Goal: Information Seeking & Learning: Check status

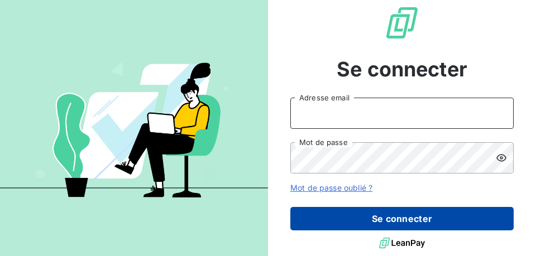
type input "[EMAIL_ADDRESS][DOMAIN_NAME]"
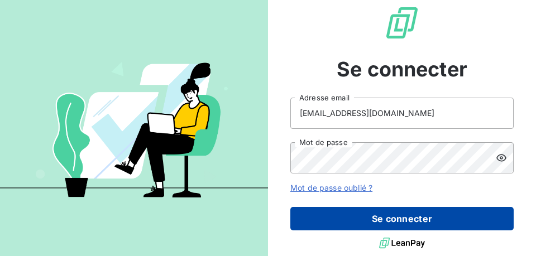
click at [373, 215] on button "Se connecter" at bounding box center [401, 218] width 223 height 23
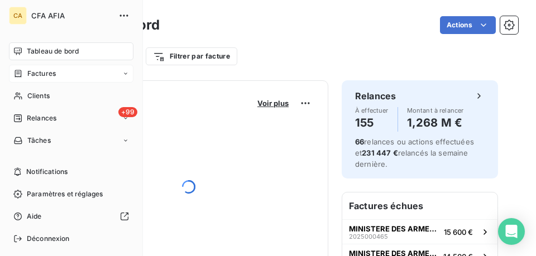
click at [30, 71] on span "Factures" at bounding box center [41, 74] width 28 height 10
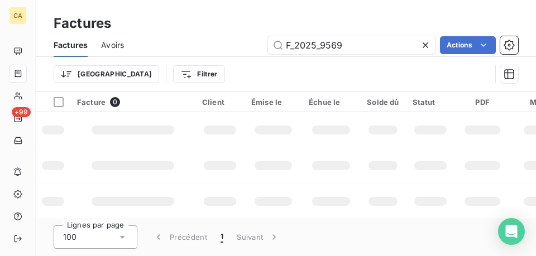
click at [189, 45] on div "F_2025_9569 Actions" at bounding box center [327, 45] width 381 height 18
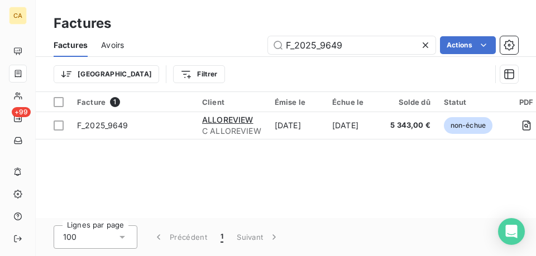
type input "F_2025_9649"
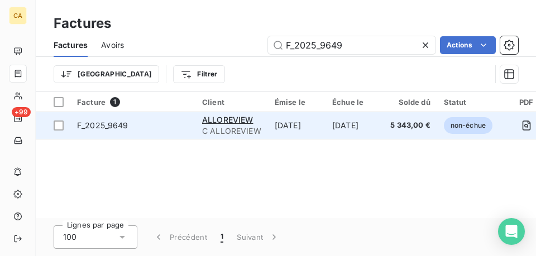
click at [167, 123] on span "F_2025_9649" at bounding box center [133, 125] width 112 height 11
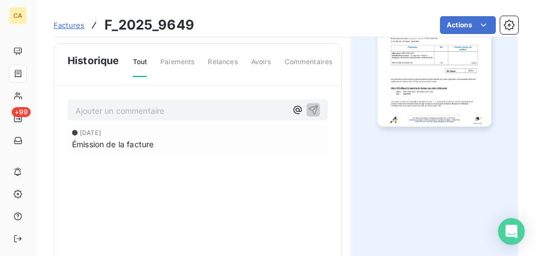
scroll to position [308, 0]
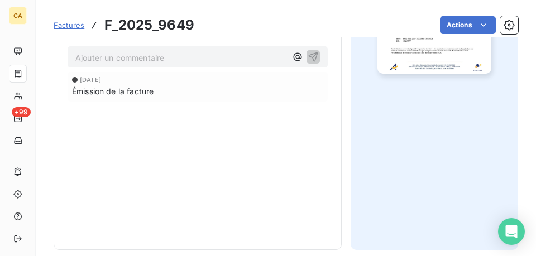
click at [145, 65] on p "Ajouter un commentaire ﻿" at bounding box center [180, 58] width 211 height 14
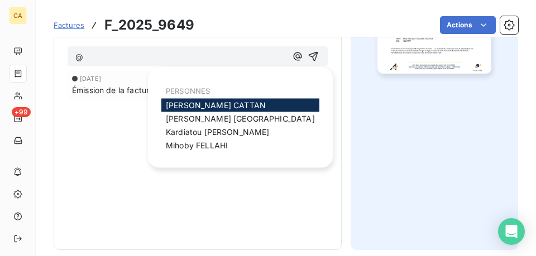
click at [170, 108] on span "[PERSON_NAME]" at bounding box center [216, 104] width 100 height 9
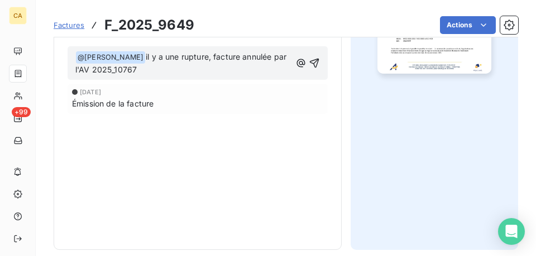
click at [94, 75] on span "il y a une rupture, facture annulée par l'AV 2025_10767" at bounding box center [181, 63] width 213 height 23
click at [178, 77] on p "﻿ @ [PERSON_NAME] ﻿ il y a une rupture, facture annulée par l'AV A_2025_10767" at bounding box center [182, 64] width 215 height 26
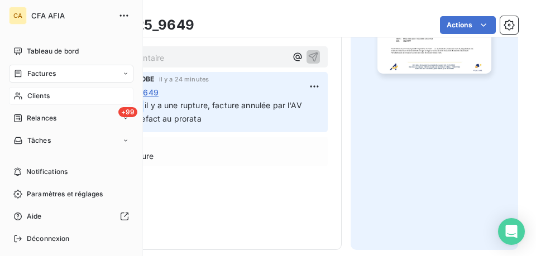
click at [38, 95] on span "Clients" at bounding box center [38, 96] width 22 height 10
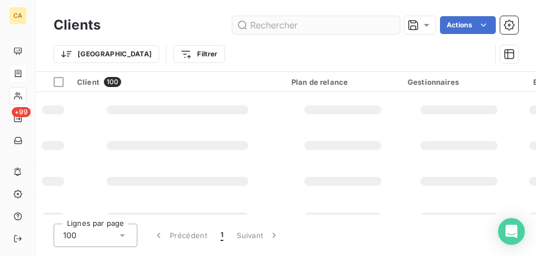
click at [327, 31] on input "text" at bounding box center [315, 25] width 167 height 18
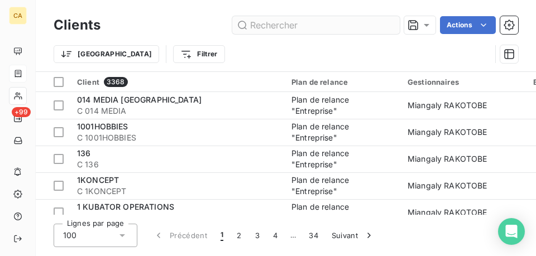
click at [327, 31] on input "text" at bounding box center [315, 25] width 167 height 18
click at [325, 27] on input "text" at bounding box center [315, 25] width 167 height 18
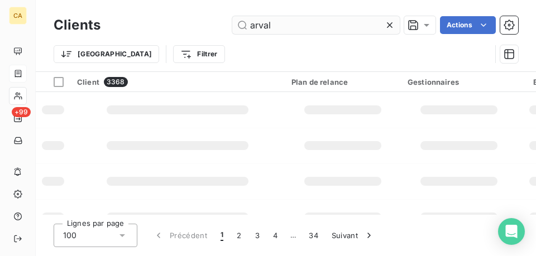
type input "arval"
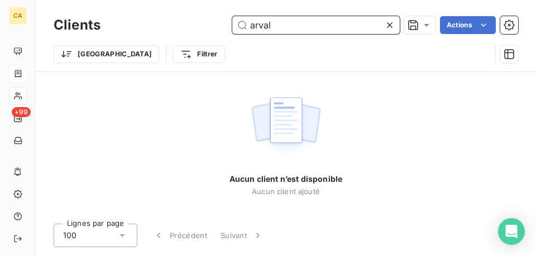
click at [294, 32] on input "arval" at bounding box center [315, 25] width 167 height 18
click at [298, 28] on input "arval" at bounding box center [315, 25] width 167 height 18
click at [299, 28] on input "arval" at bounding box center [315, 25] width 167 height 18
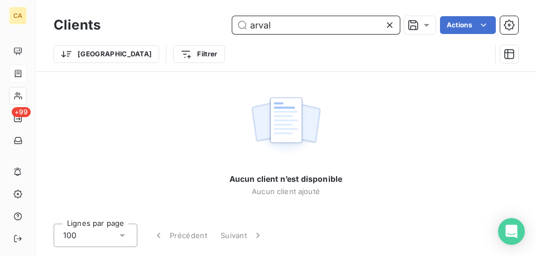
drag, startPoint x: 299, startPoint y: 28, endPoint x: 215, endPoint y: 22, distance: 84.5
click at [215, 22] on div "arval Actions" at bounding box center [316, 25] width 404 height 18
click at [291, 25] on input "ARVAL" at bounding box center [315, 25] width 167 height 18
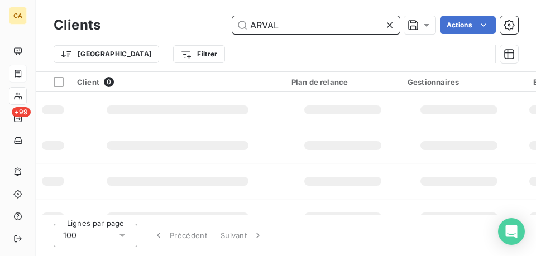
type input "ARVAL"
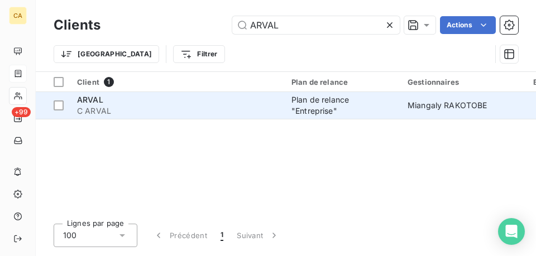
click at [207, 101] on div "ARVAL" at bounding box center [177, 99] width 201 height 11
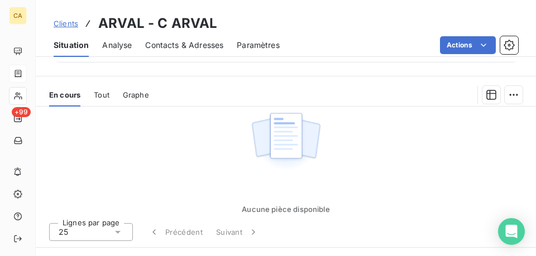
scroll to position [447, 0]
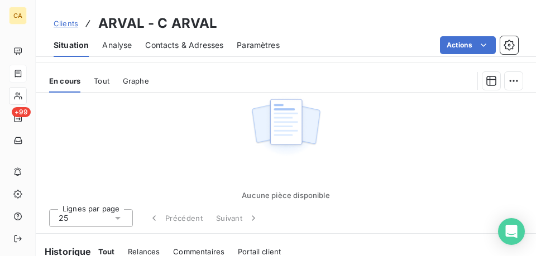
click at [98, 82] on span "Tout" at bounding box center [102, 80] width 16 height 9
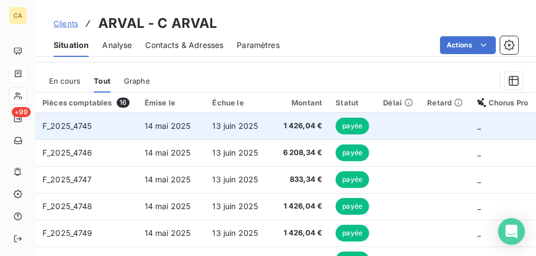
click at [127, 127] on td "F_2025_4745" at bounding box center [87, 126] width 102 height 27
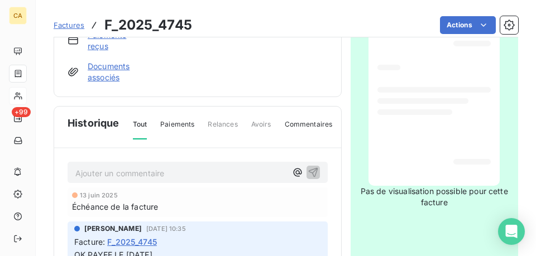
scroll to position [196, 0]
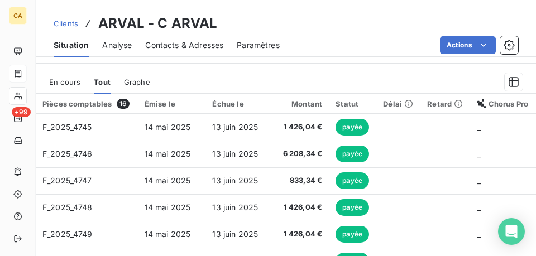
scroll to position [447, 0]
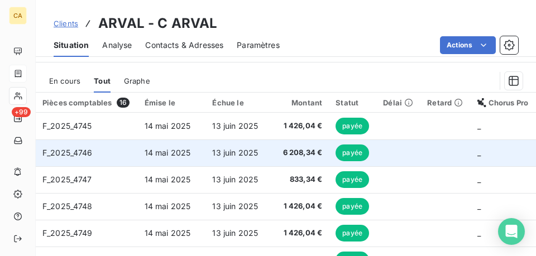
click at [179, 147] on td "14 mai 2025" at bounding box center [172, 153] width 68 height 27
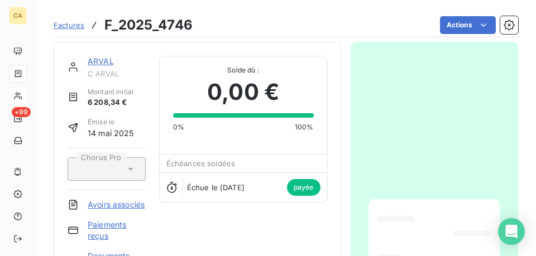
scroll to position [84, 0]
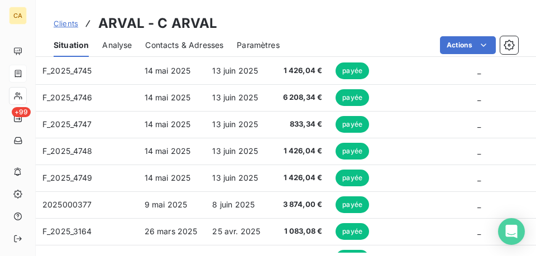
scroll to position [502, 0]
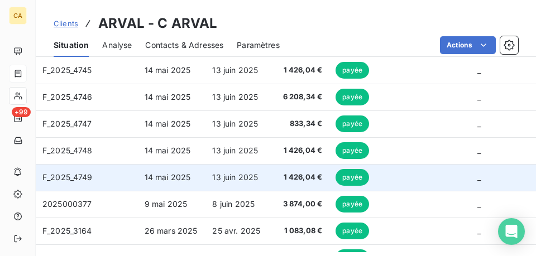
click at [166, 175] on span "14 mai 2025" at bounding box center [168, 177] width 46 height 9
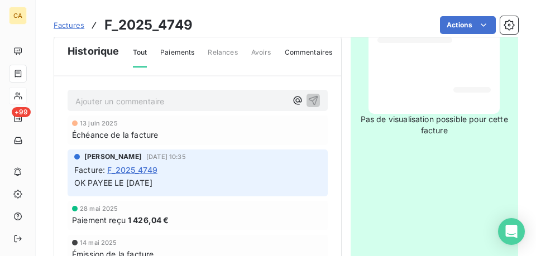
scroll to position [280, 0]
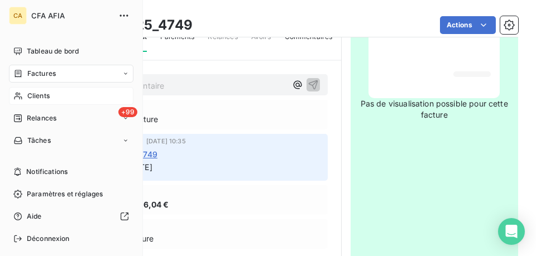
click at [22, 74] on icon at bounding box center [17, 73] width 9 height 9
click at [122, 72] on icon at bounding box center [125, 73] width 7 height 7
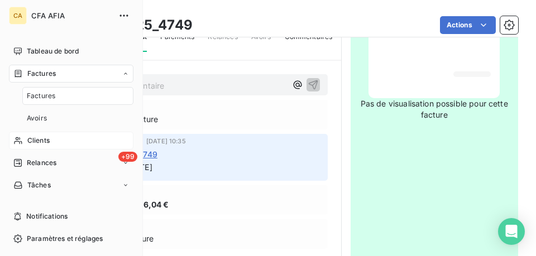
click at [57, 96] on div "Factures" at bounding box center [77, 96] width 111 height 18
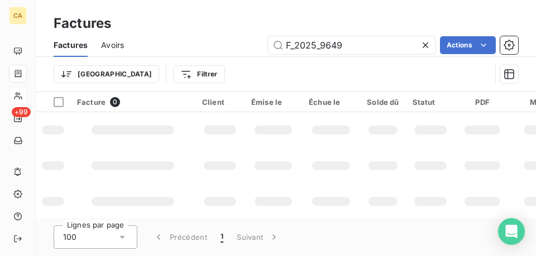
drag, startPoint x: 207, startPoint y: 23, endPoint x: 174, endPoint y: 21, distance: 32.5
click at [175, 21] on div "Factures Factures Avoirs F_2025_9649 Actions Trier Filtrer" at bounding box center [286, 46] width 500 height 92
click at [306, 46] on input "2025_7900" at bounding box center [351, 45] width 167 height 18
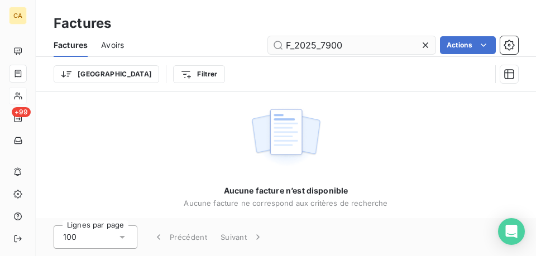
type input "F_2025_7900"
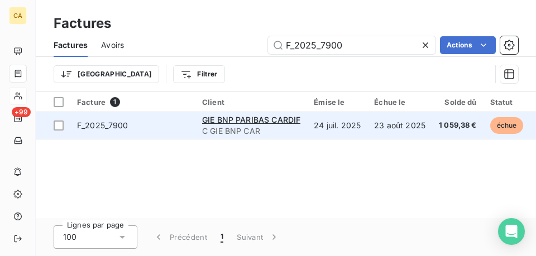
click at [161, 127] on span "F_2025_7900" at bounding box center [133, 125] width 112 height 11
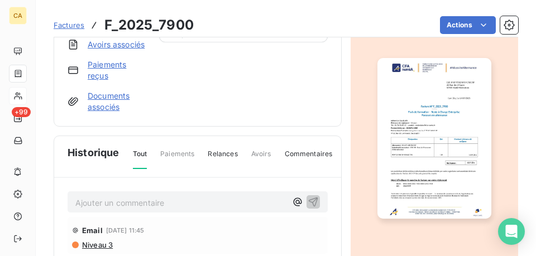
scroll to position [196, 0]
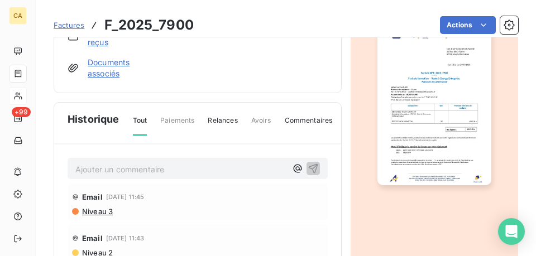
click at [120, 176] on p "Ajouter un commentaire ﻿" at bounding box center [180, 169] width 211 height 14
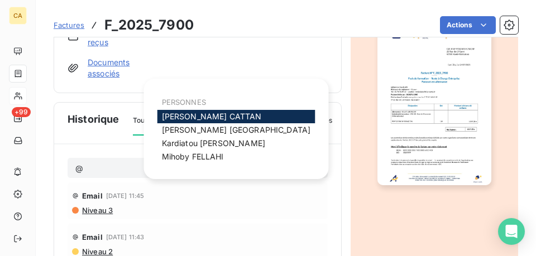
click at [214, 112] on span "[PERSON_NAME]" at bounding box center [212, 116] width 100 height 9
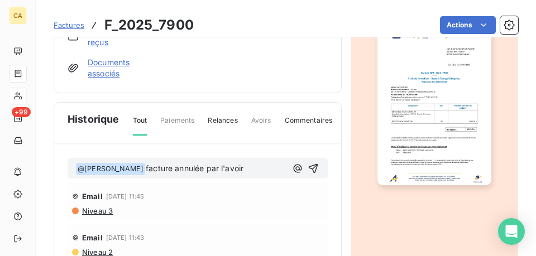
click at [253, 176] on p "﻿ @ [PERSON_NAME] ﻿ facture annulée par l'avoir" at bounding box center [180, 168] width 211 height 13
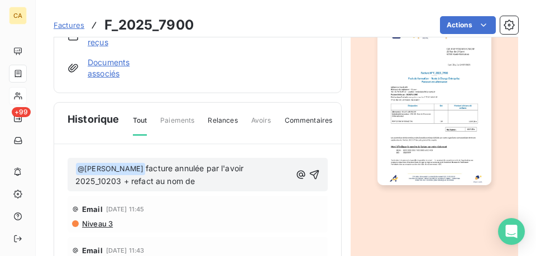
click at [209, 189] on p "﻿ @ [PERSON_NAME] ﻿ facture annulée par l'avoir 2025_10203 + refact au nom de" at bounding box center [182, 175] width 215 height 26
click at [309, 180] on icon "button" at bounding box center [314, 174] width 11 height 11
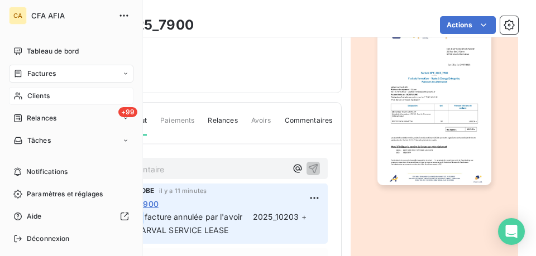
click at [21, 75] on icon at bounding box center [18, 73] width 7 height 7
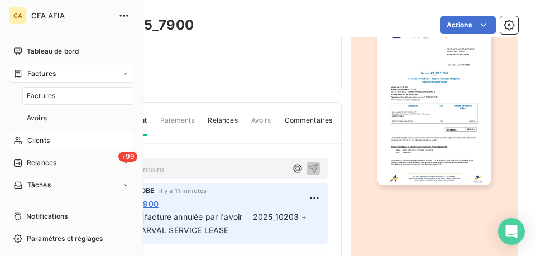
click at [53, 137] on div "Clients" at bounding box center [71, 141] width 124 height 18
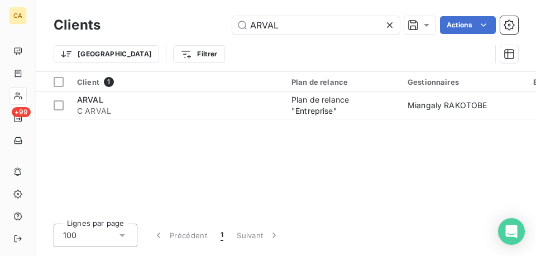
drag, startPoint x: 257, startPoint y: 26, endPoint x: 199, endPoint y: 22, distance: 58.2
click at [199, 22] on div "ARVAL Actions" at bounding box center [316, 25] width 404 height 18
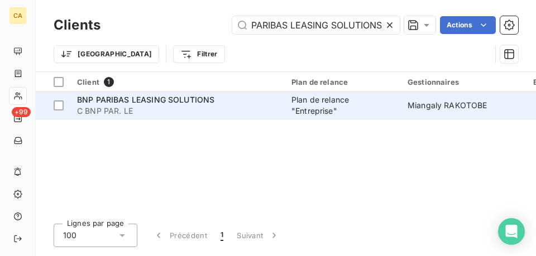
type input "BNP PARIBAS LEASING SOLUTIONS"
click at [199, 112] on span "C BNP PAR. LE" at bounding box center [177, 111] width 201 height 11
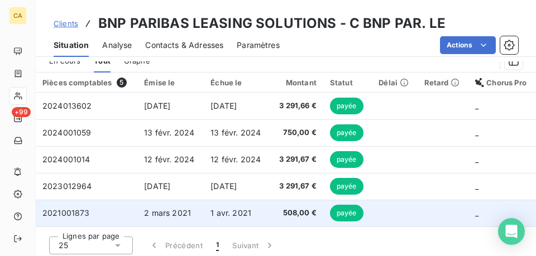
scroll to position [419, 0]
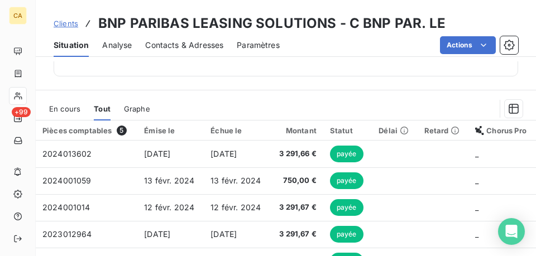
click at [68, 108] on span "En cours" at bounding box center [64, 108] width 31 height 9
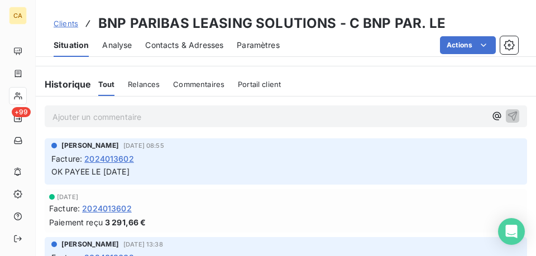
scroll to position [0, 0]
click at [121, 160] on span "2024013602" at bounding box center [109, 159] width 50 height 12
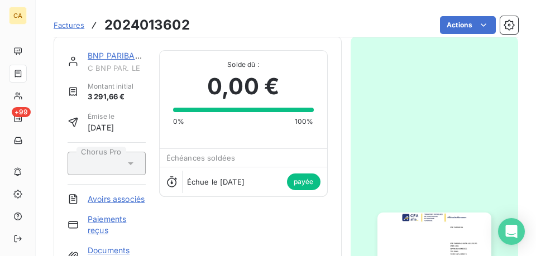
scroll to position [84, 0]
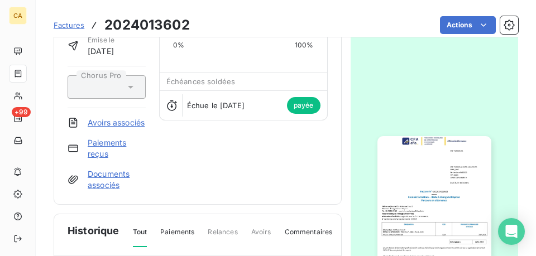
click at [442, 174] on img "button" at bounding box center [434, 216] width 114 height 161
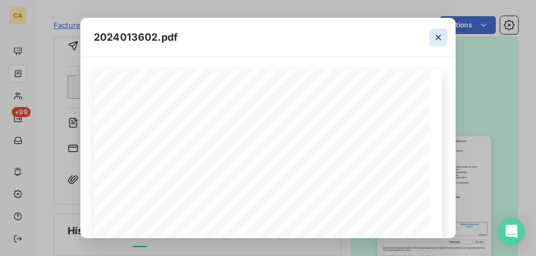
click at [442, 39] on icon "button" at bounding box center [438, 37] width 11 height 11
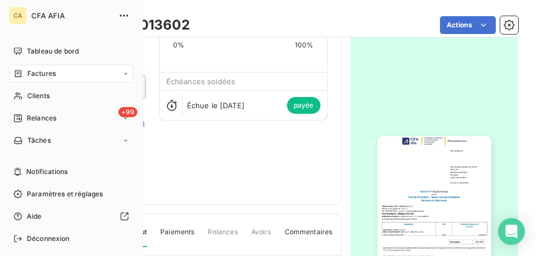
click at [39, 76] on span "Factures" at bounding box center [41, 74] width 28 height 10
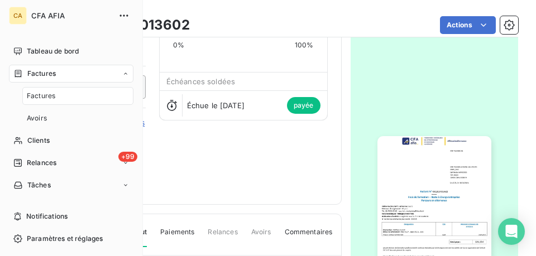
click at [65, 103] on div "Factures" at bounding box center [77, 96] width 111 height 18
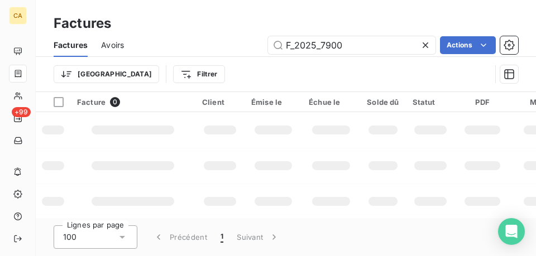
drag, startPoint x: 371, startPoint y: 45, endPoint x: 229, endPoint y: 38, distance: 141.4
click at [229, 38] on div "F_2025_7900 Actions" at bounding box center [327, 45] width 381 height 18
click at [306, 47] on input "2025_6504" at bounding box center [351, 45] width 167 height 18
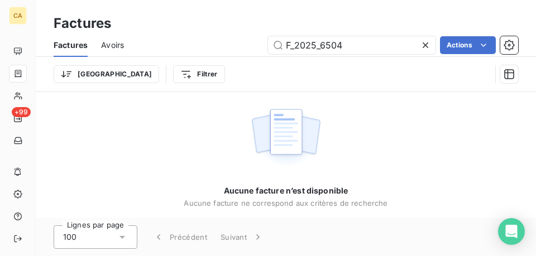
type input "F_2025_6504"
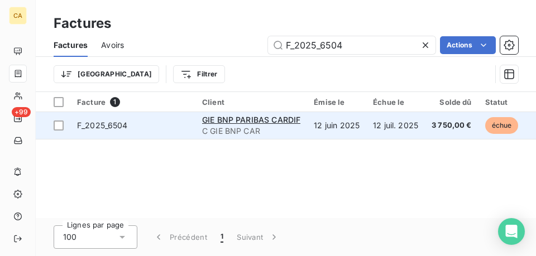
click at [147, 121] on span "F_2025_6504" at bounding box center [133, 125] width 112 height 11
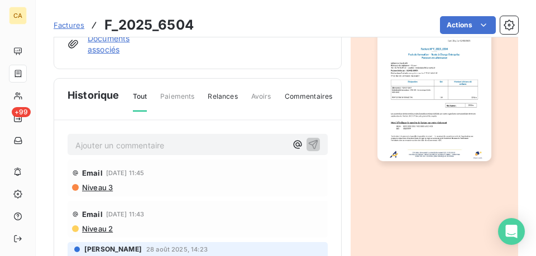
scroll to position [252, 0]
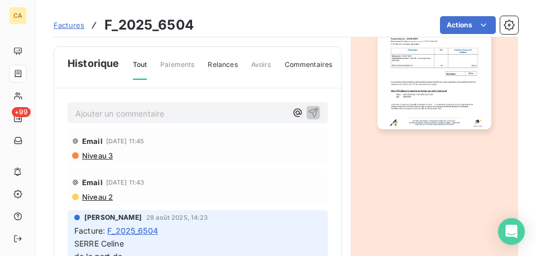
click at [136, 121] on p "Ajouter un commentaire ﻿" at bounding box center [180, 114] width 211 height 14
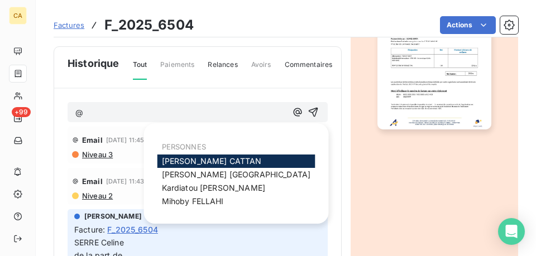
click at [174, 159] on span "[PERSON_NAME]" at bounding box center [212, 160] width 100 height 9
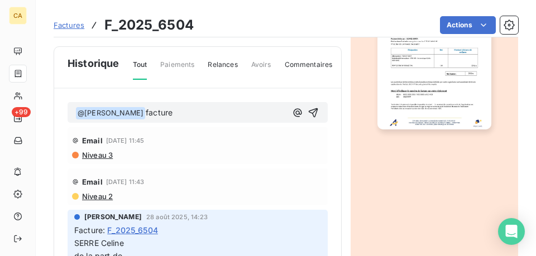
click at [200, 112] on div "﻿ @ [PERSON_NAME] ﻿ facture Email [DATE] 11:45 Niveau 3 Email [DATE] 11:43 Nive…" at bounding box center [197, 218] width 287 height 258
click at [196, 120] on p "﻿ @ [PERSON_NAME] ﻿ facture" at bounding box center [180, 113] width 211 height 13
click at [238, 120] on p "﻿ @ [PERSON_NAME] ﻿ facture annulée par l'AV" at bounding box center [180, 113] width 211 height 13
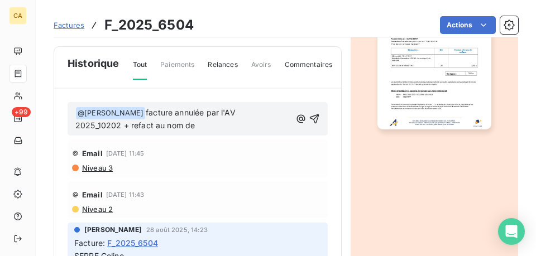
click at [222, 133] on p "﻿ @ [PERSON_NAME] ﻿ facture annulée par l'AV 2025_10202 + refact au nom de" at bounding box center [182, 120] width 215 height 26
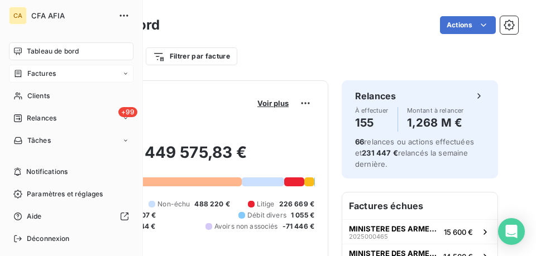
click at [32, 73] on span "Factures" at bounding box center [41, 74] width 28 height 10
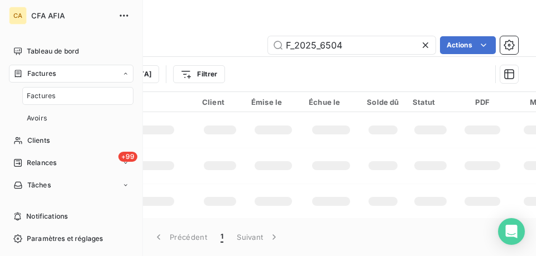
click at [50, 97] on span "Factures" at bounding box center [41, 96] width 28 height 10
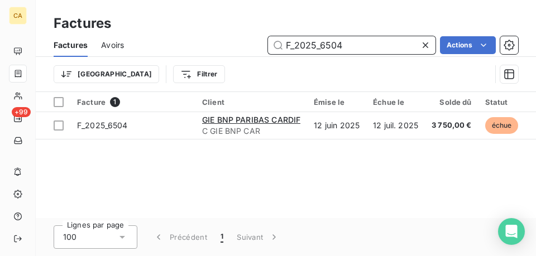
drag, startPoint x: 375, startPoint y: 51, endPoint x: 248, endPoint y: 18, distance: 131.5
click at [248, 18] on div "Factures Factures Avoirs F_2025_6504 Actions Trier Filtrer" at bounding box center [286, 46] width 500 height 92
paste input "10016"
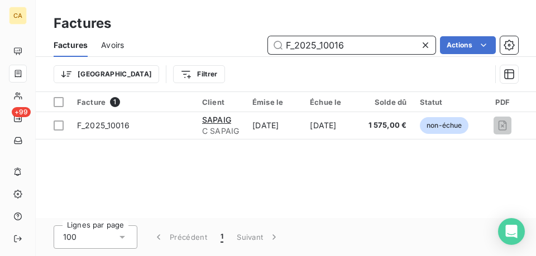
type input "F_2025_10016"
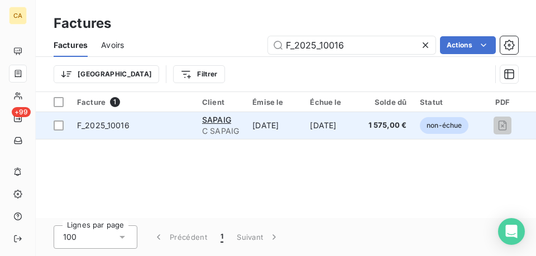
click at [251, 120] on td "4 sept. 2025" at bounding box center [275, 125] width 58 height 27
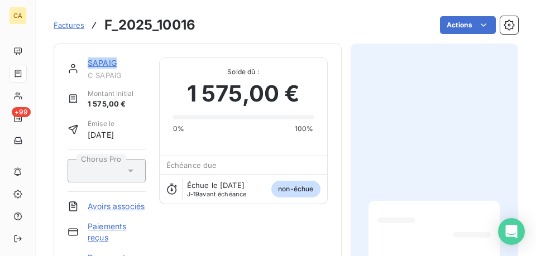
drag, startPoint x: 119, startPoint y: 62, endPoint x: 81, endPoint y: 62, distance: 38.0
click at [81, 62] on div "SAPAIG C SAPAIG" at bounding box center [107, 69] width 78 height 22
copy link "SAPAIG"
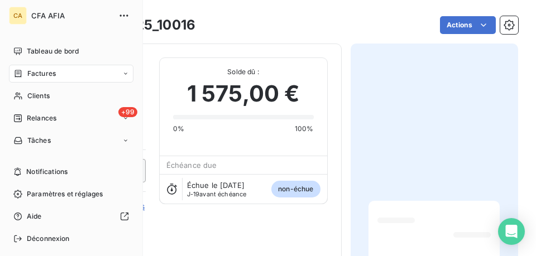
click at [27, 74] on span "Factures" at bounding box center [41, 74] width 28 height 10
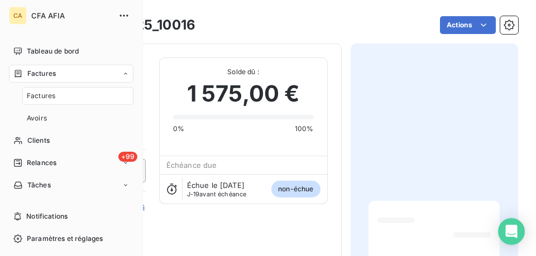
click at [40, 102] on div "Factures" at bounding box center [77, 96] width 111 height 18
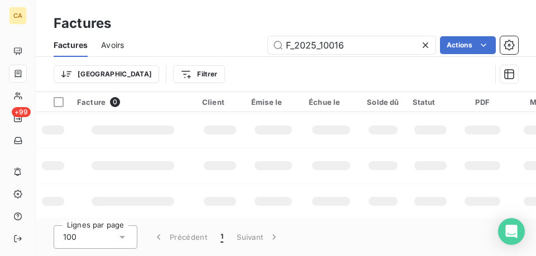
drag, startPoint x: 227, startPoint y: 33, endPoint x: 221, endPoint y: 30, distance: 6.7
click at [226, 33] on div "Factures Factures Avoirs F_2025_10016 Actions Trier Filtrer" at bounding box center [286, 46] width 500 height 92
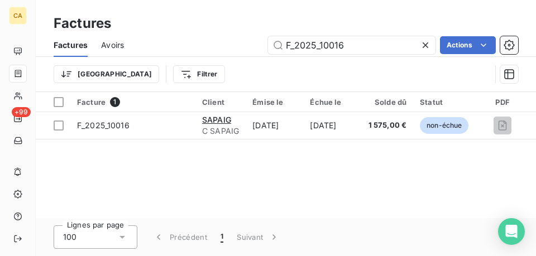
click at [420, 44] on icon at bounding box center [425, 45] width 11 height 11
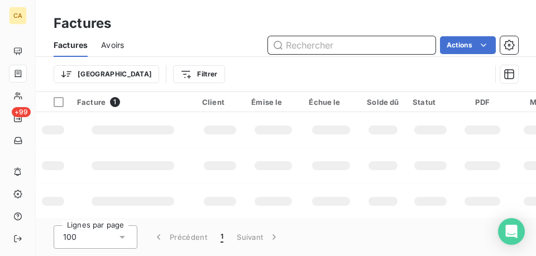
click at [357, 39] on input "text" at bounding box center [351, 45] width 167 height 18
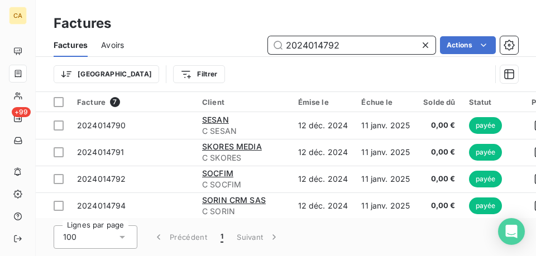
type input "2024014792"
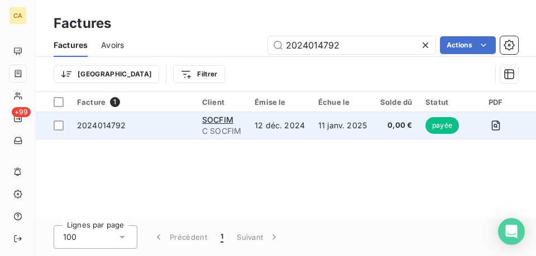
click at [299, 131] on td "12 déc. 2024" at bounding box center [280, 125] width 64 height 27
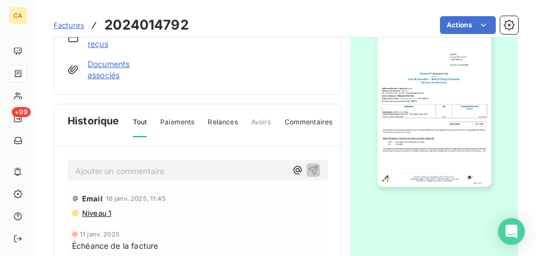
scroll to position [196, 0]
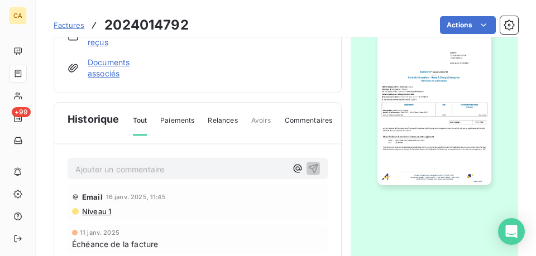
click at [427, 147] on img "button" at bounding box center [434, 105] width 114 height 161
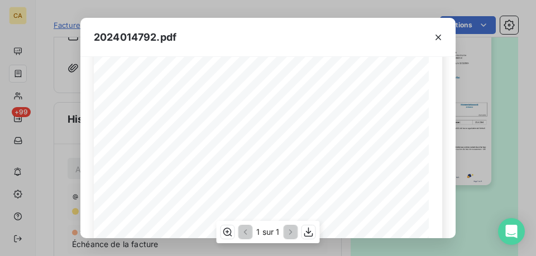
scroll to position [112, 0]
click at [309, 231] on icon "button" at bounding box center [308, 232] width 11 height 11
click at [190, 12] on div "2024014792.pdf CFA afia | cfa-afia.com | contact@cfa-afia.fr | 01 76 91 59 13 3…" at bounding box center [268, 128] width 536 height 256
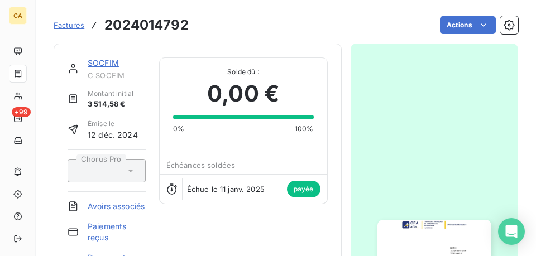
scroll to position [0, 0]
click at [109, 61] on link "SOCFIM" at bounding box center [103, 62] width 31 height 9
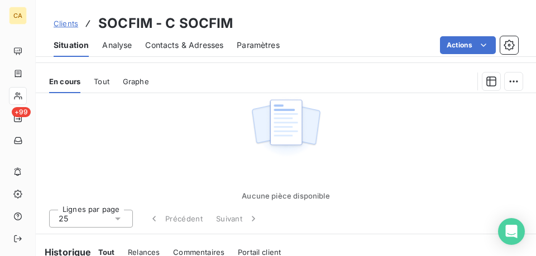
scroll to position [447, 0]
click at [104, 83] on span "Tout" at bounding box center [102, 80] width 16 height 9
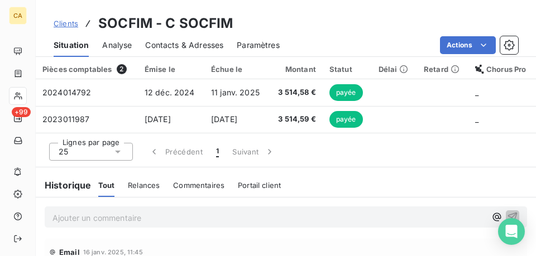
scroll to position [475, 0]
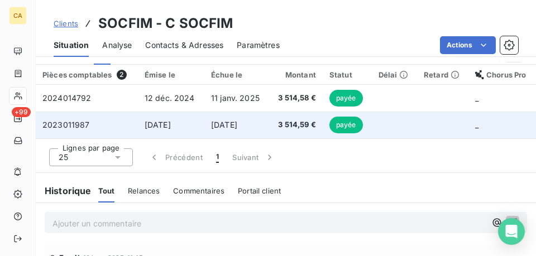
click at [171, 121] on span "18 sept. 2023" at bounding box center [158, 124] width 26 height 9
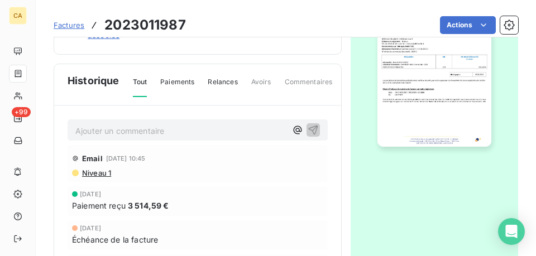
scroll to position [252, 0]
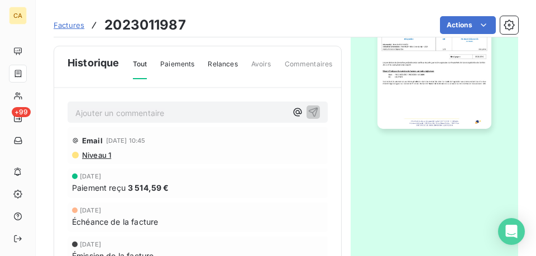
click at [455, 104] on img "button" at bounding box center [434, 48] width 114 height 161
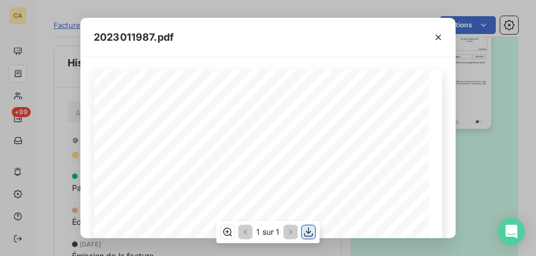
click at [312, 231] on icon "button" at bounding box center [308, 232] width 11 height 11
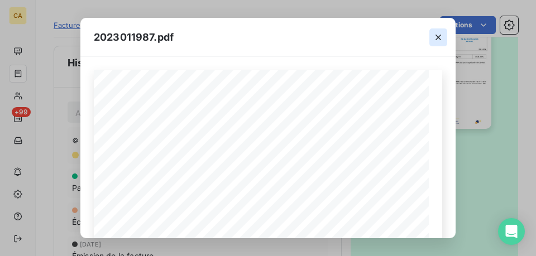
click at [438, 35] on icon "button" at bounding box center [438, 37] width 11 height 11
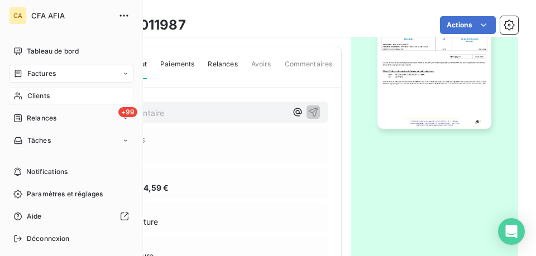
click at [40, 98] on span "Clients" at bounding box center [38, 96] width 22 height 10
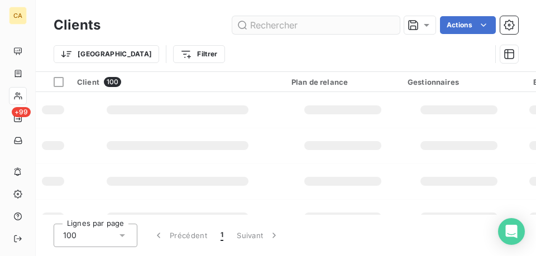
click at [290, 21] on input "text" at bounding box center [315, 25] width 167 height 18
click at [288, 23] on input "text" at bounding box center [315, 25] width 167 height 18
click at [287, 23] on input "text" at bounding box center [315, 25] width 167 height 18
click at [285, 23] on input "text" at bounding box center [315, 25] width 167 height 18
click at [285, 24] on input "text" at bounding box center [315, 25] width 167 height 18
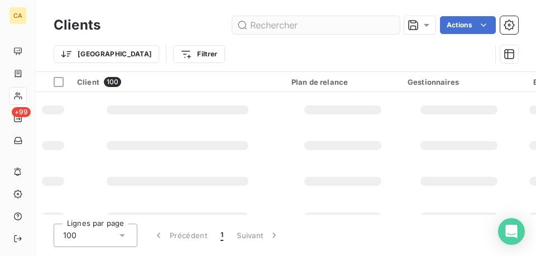
click at [285, 24] on input "text" at bounding box center [315, 25] width 167 height 18
type input "kyriba"
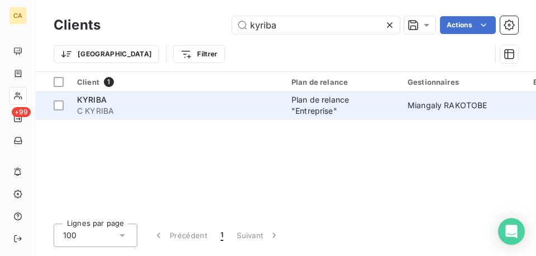
click at [171, 109] on span "C KYRIBA" at bounding box center [177, 111] width 201 height 11
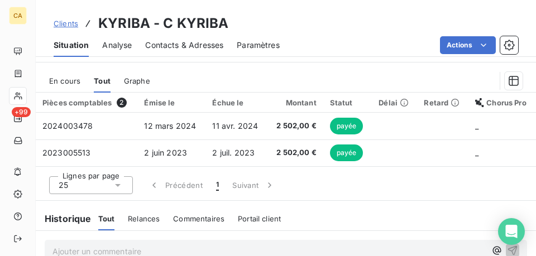
scroll to position [447, 0]
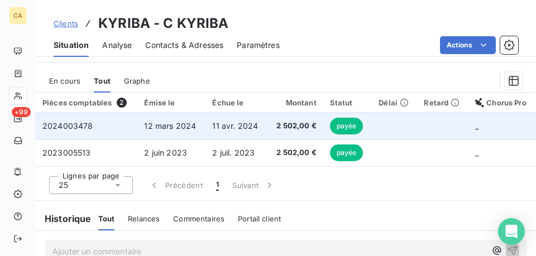
click at [131, 123] on td "2024003478" at bounding box center [87, 126] width 102 height 27
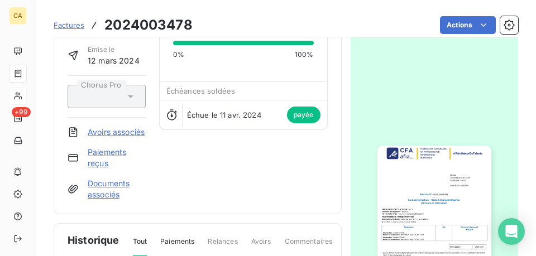
scroll to position [85, 0]
